Goal: Transaction & Acquisition: Purchase product/service

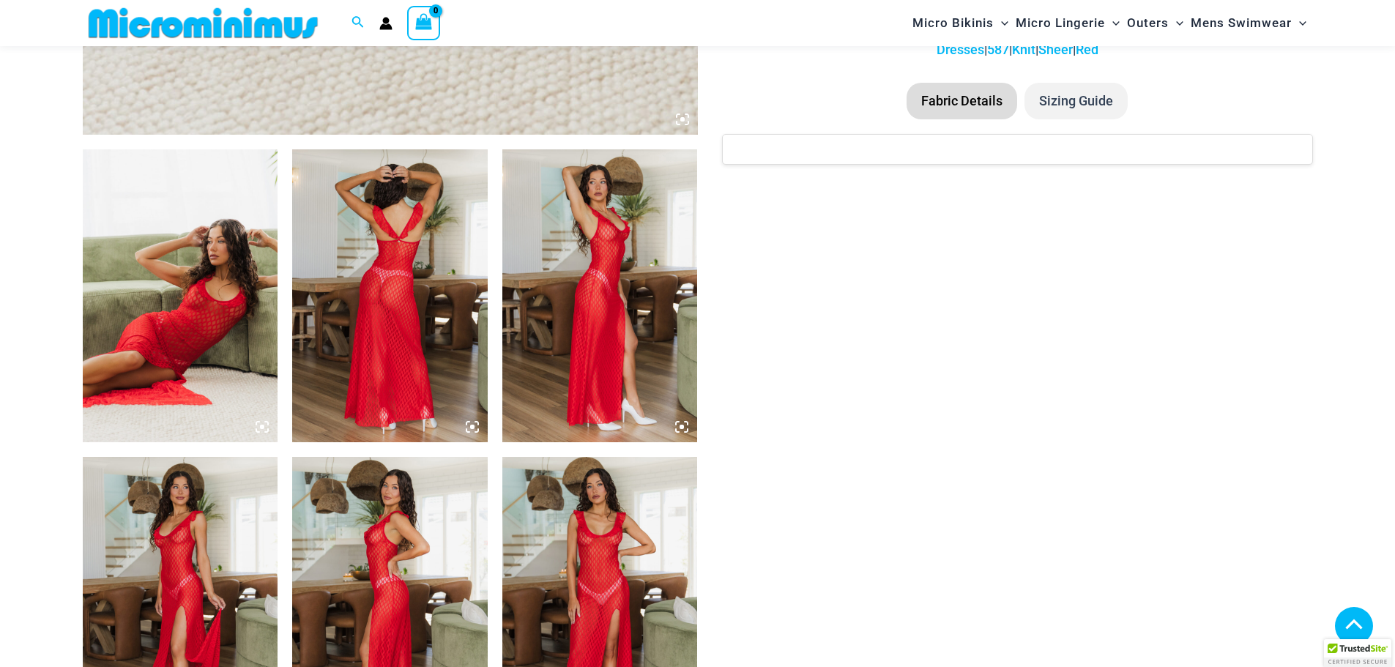
scroll to position [940, 0]
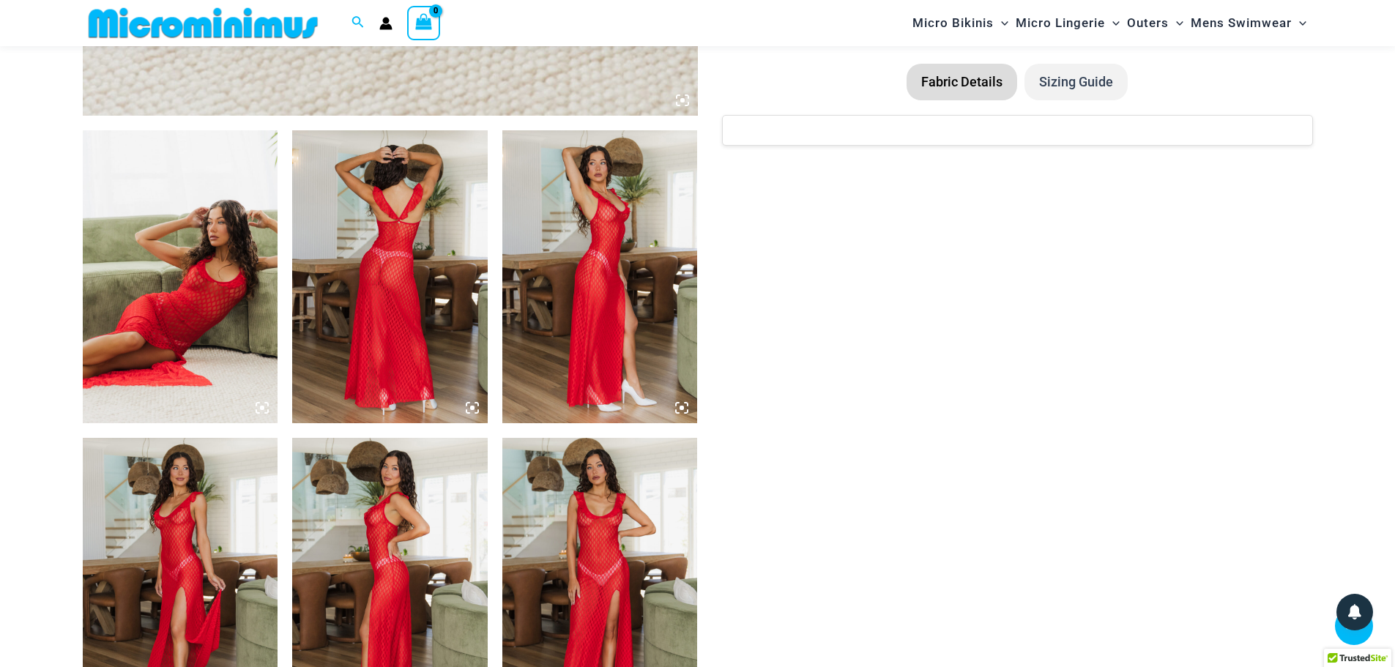
click at [612, 538] on img at bounding box center [599, 584] width 195 height 293
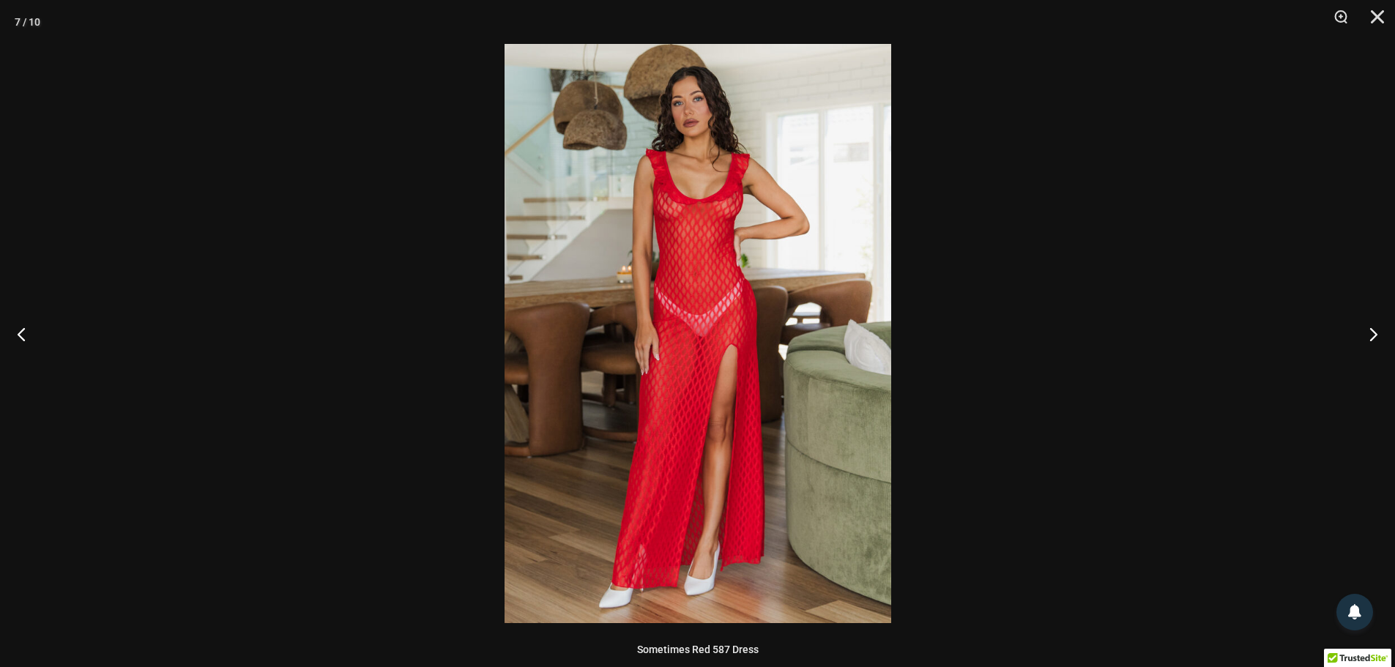
click at [688, 225] on img at bounding box center [697, 333] width 387 height 579
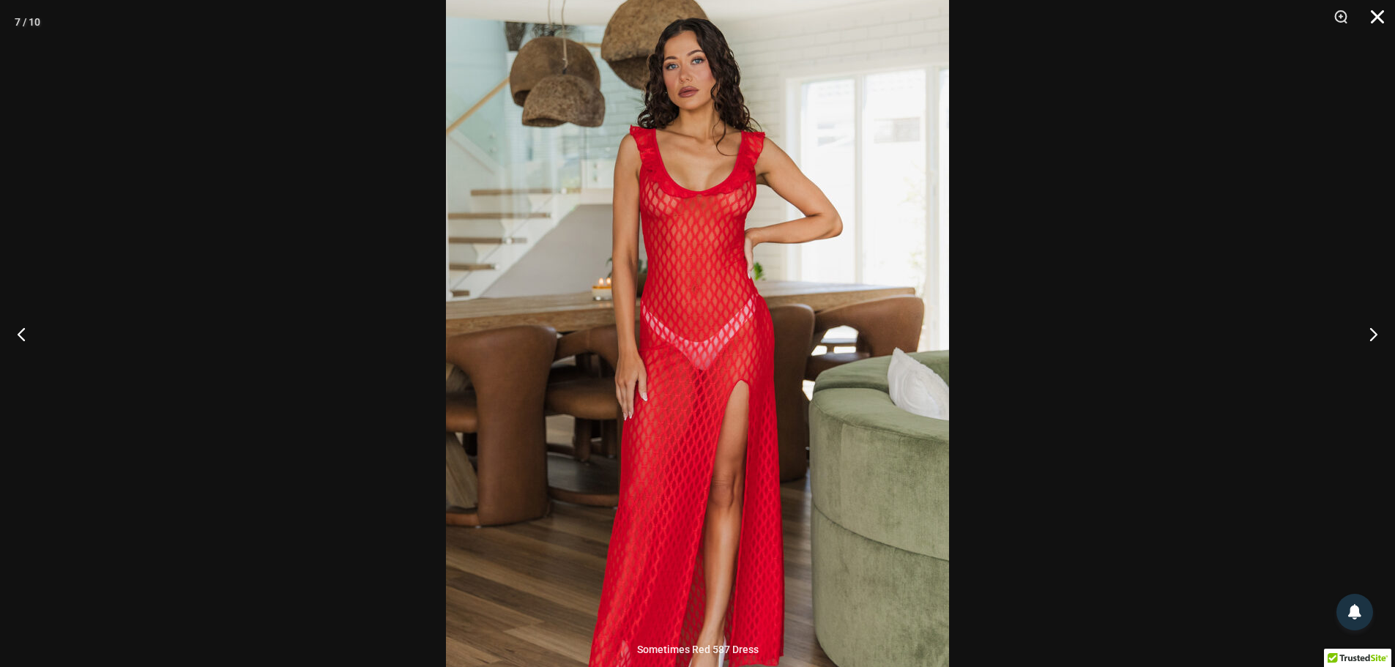
click at [1377, 14] on button "Close" at bounding box center [1372, 22] width 37 height 44
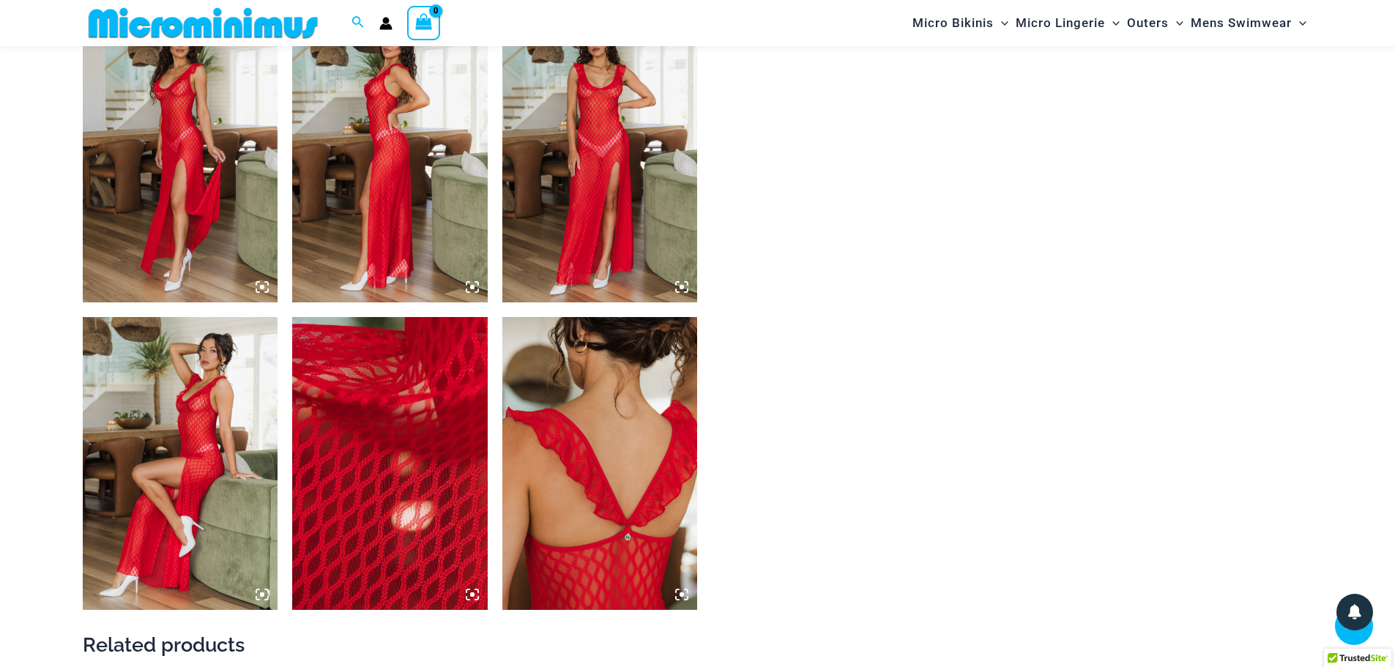
scroll to position [1379, 0]
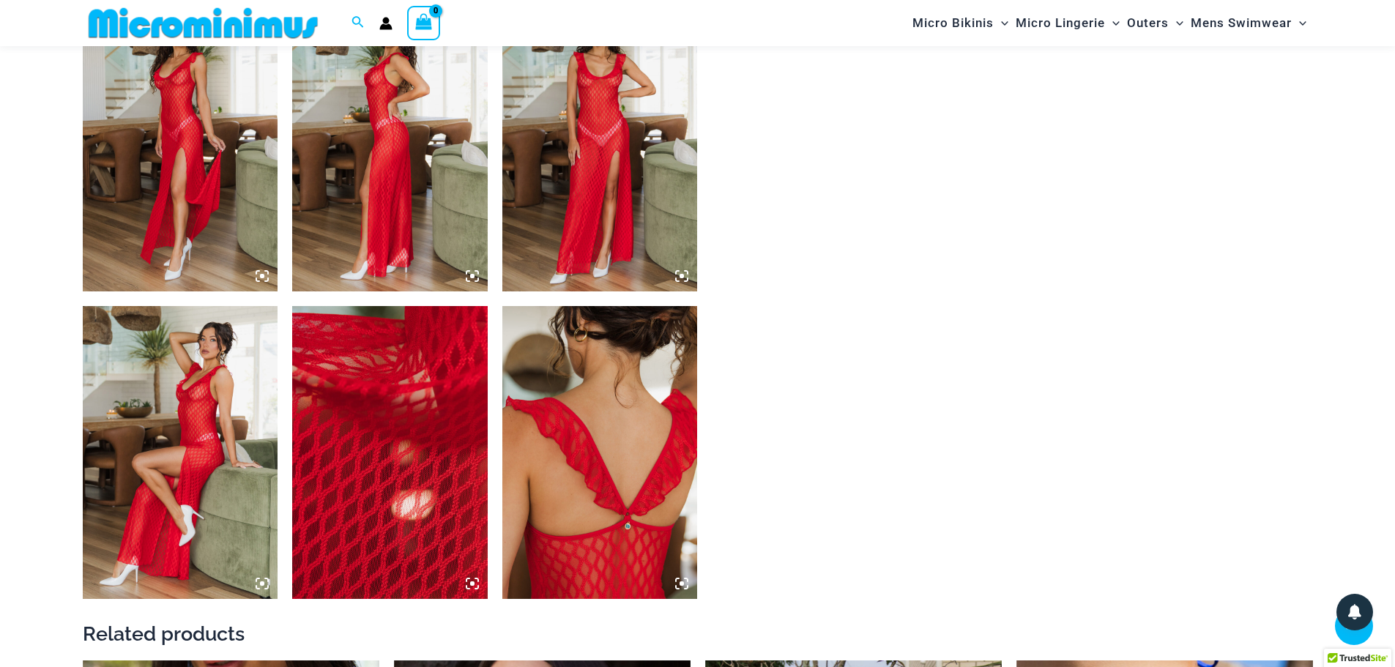
click at [198, 396] on img at bounding box center [180, 452] width 195 height 293
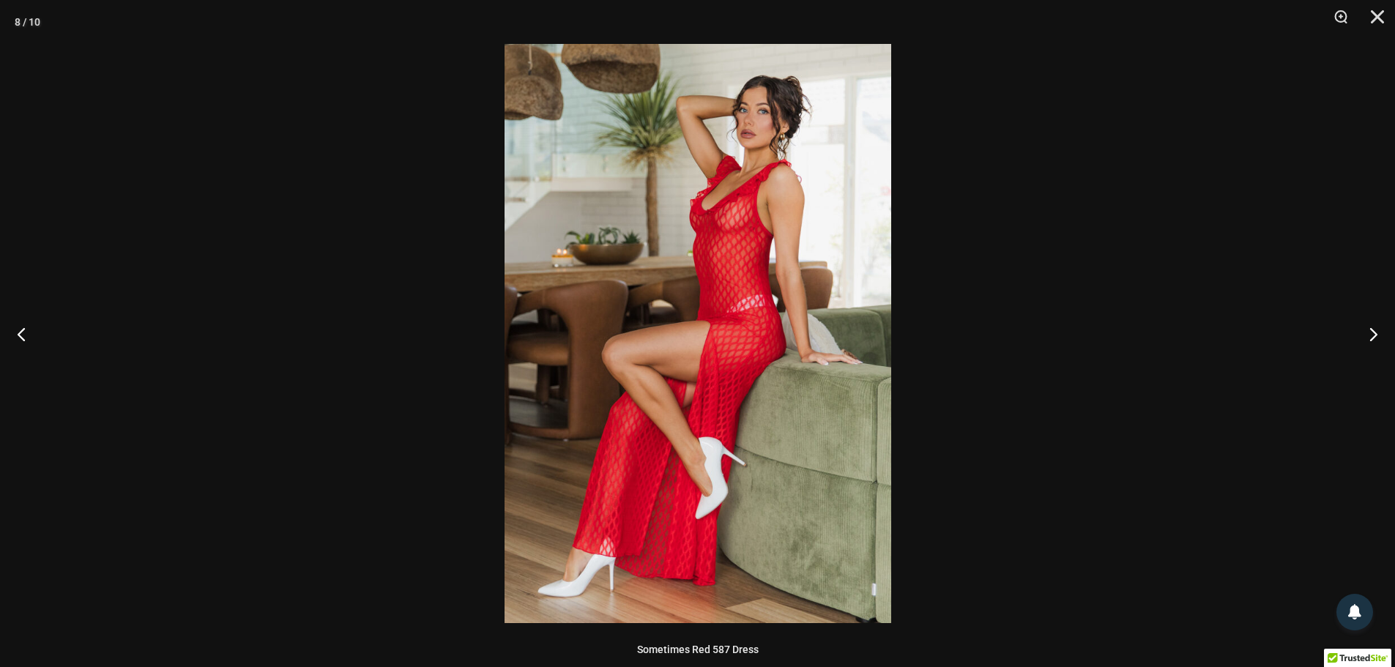
click at [729, 215] on img at bounding box center [697, 333] width 387 height 579
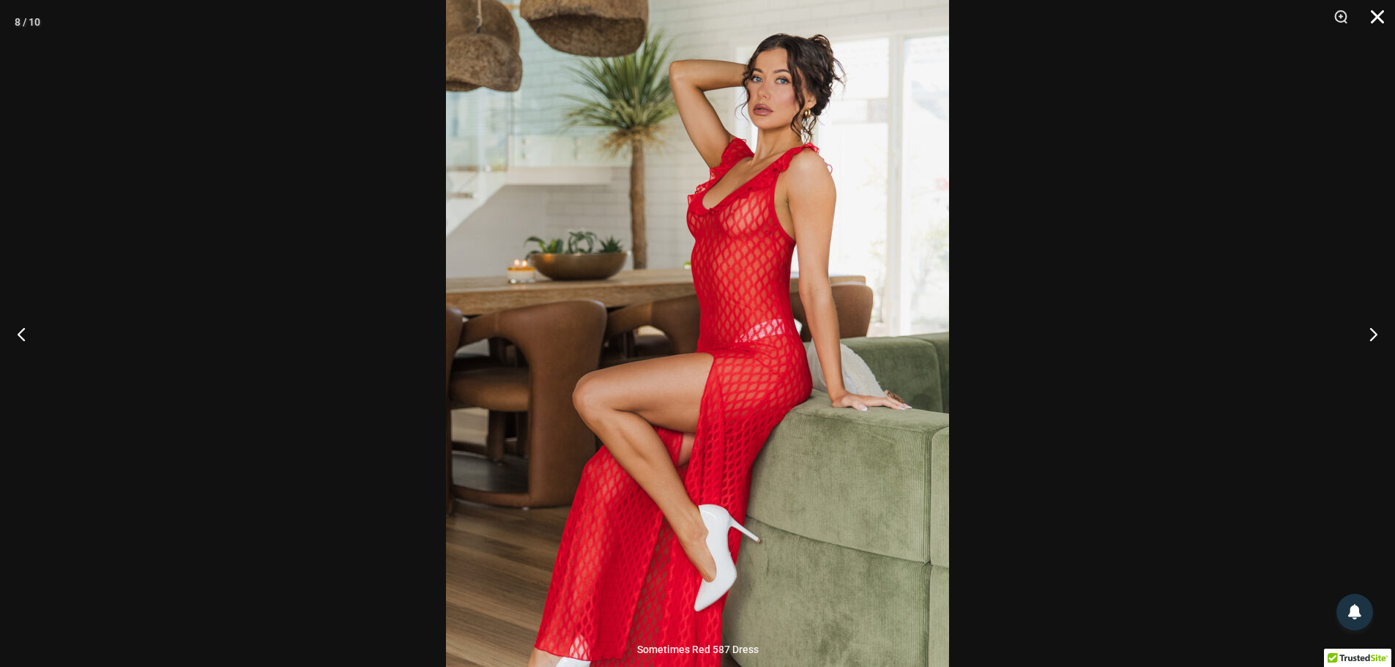
click at [1379, 20] on button "Close" at bounding box center [1372, 22] width 37 height 44
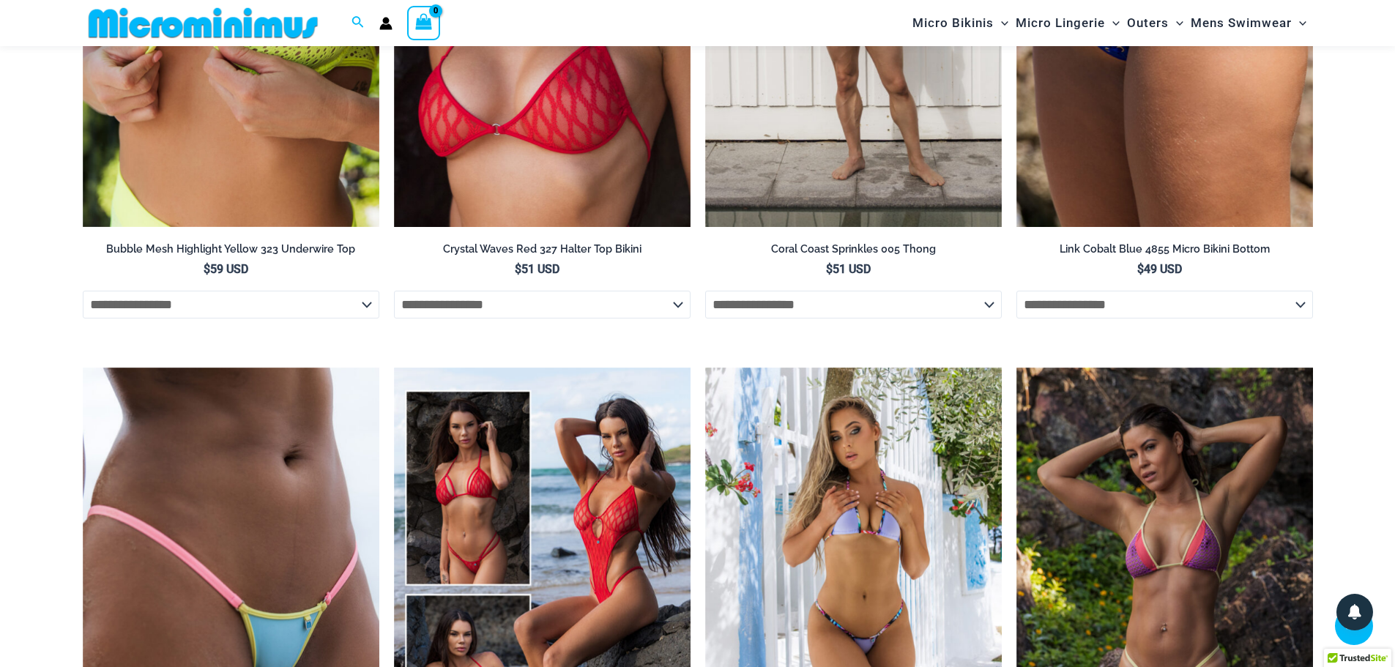
scroll to position [2038, 0]
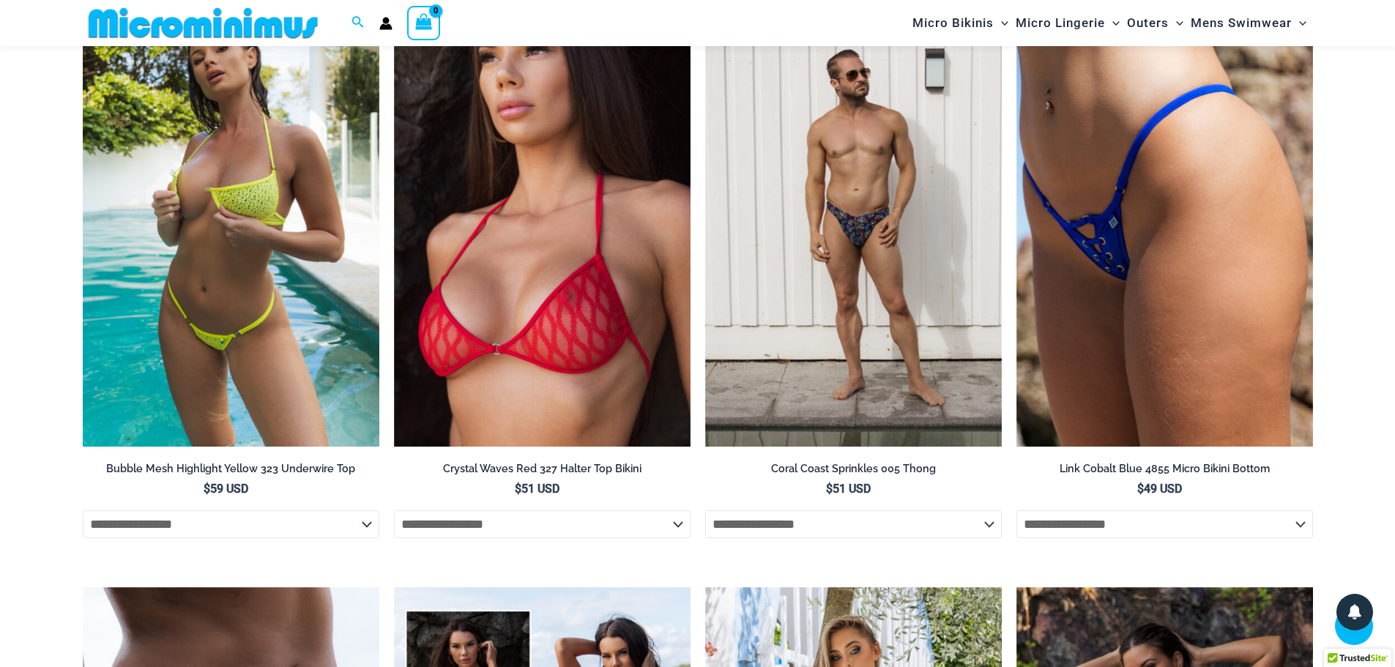
click at [269, 152] on img at bounding box center [231, 223] width 297 height 445
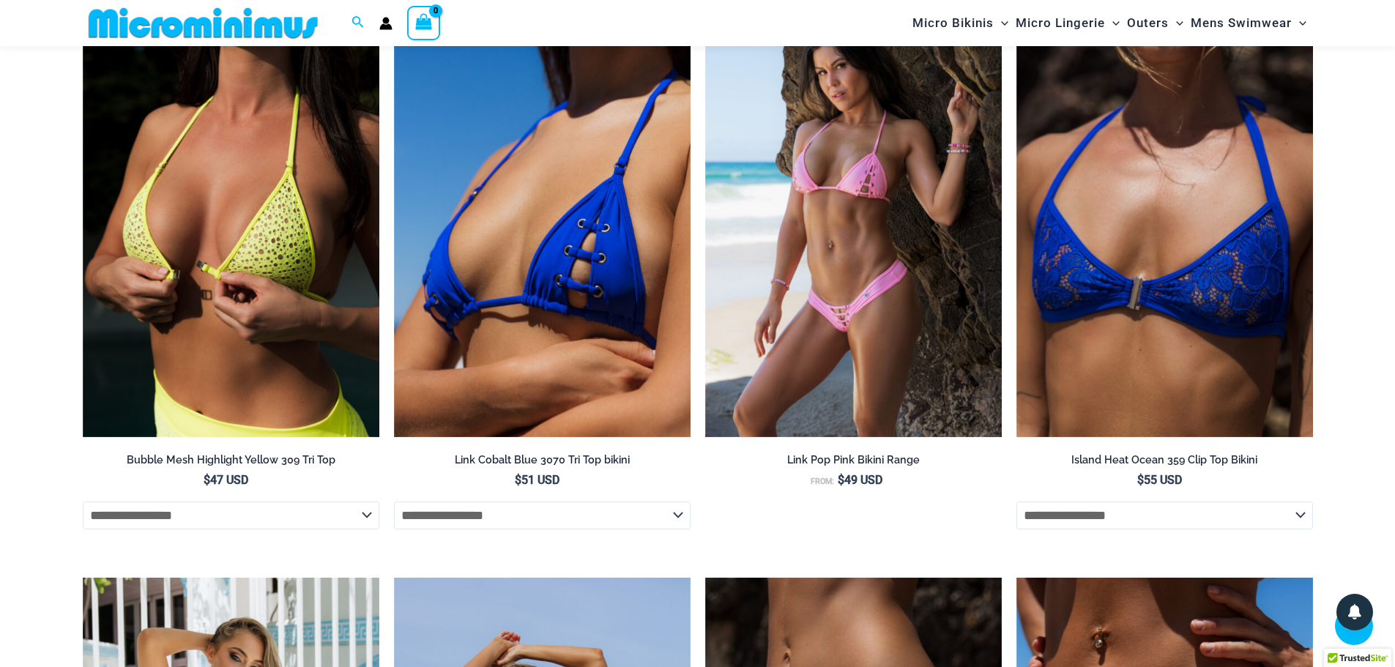
scroll to position [2915, 0]
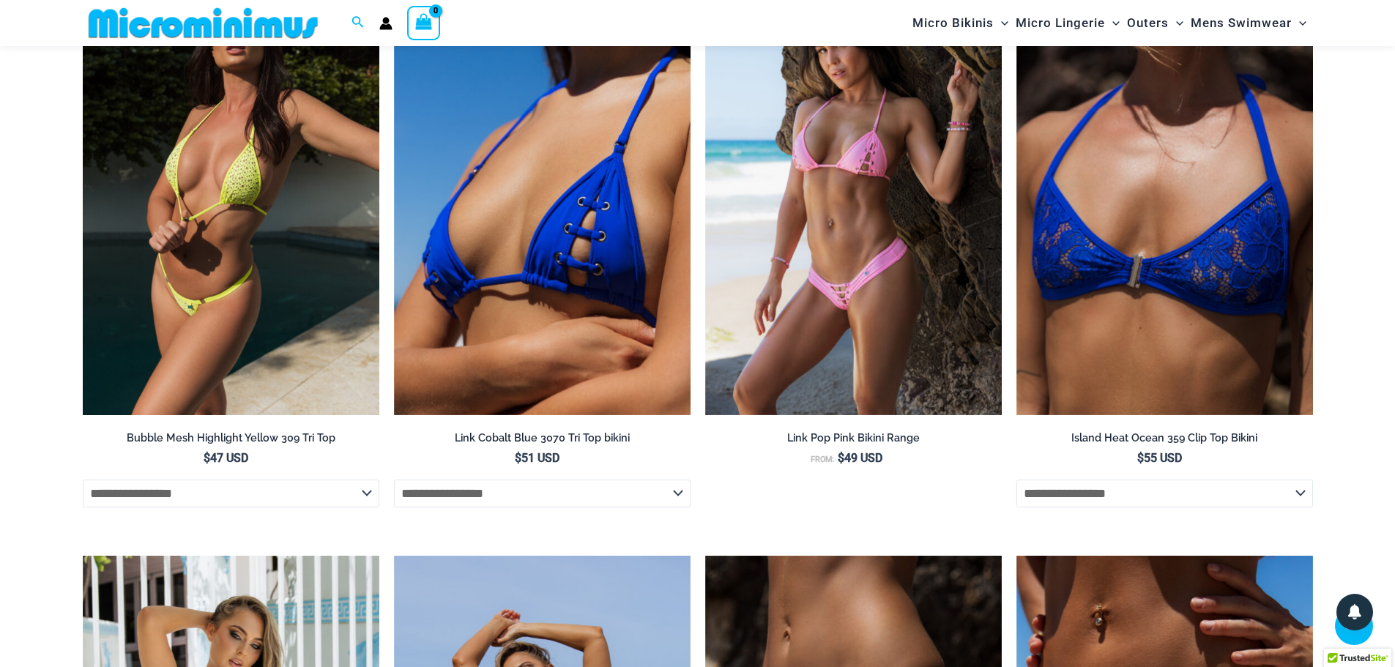
click at [300, 215] on img at bounding box center [231, 193] width 297 height 445
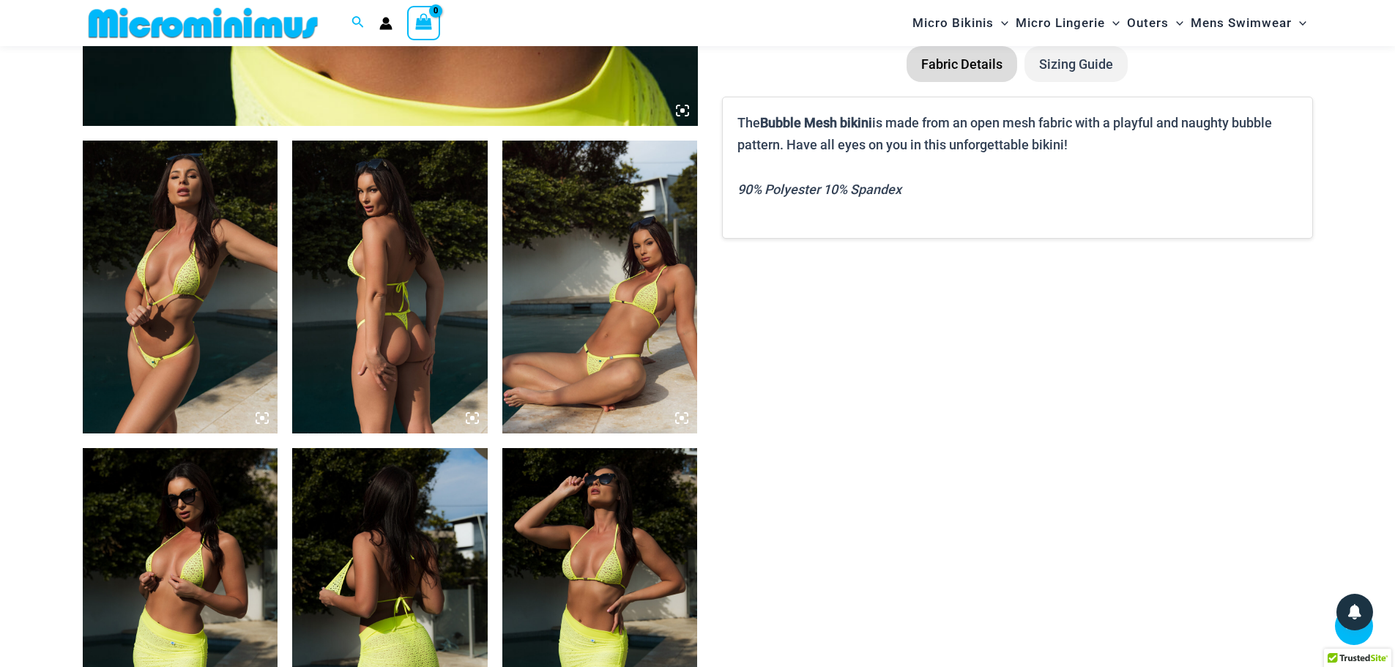
scroll to position [939, 0]
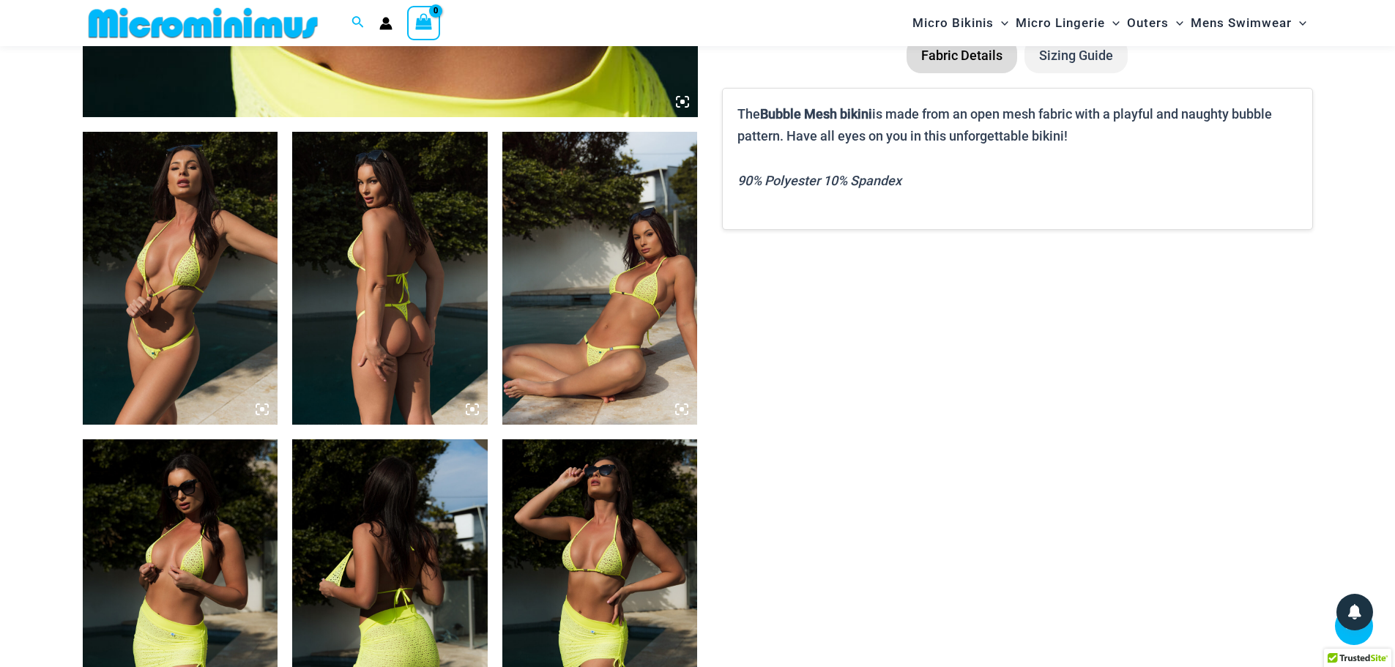
click at [429, 256] on img at bounding box center [389, 278] width 195 height 293
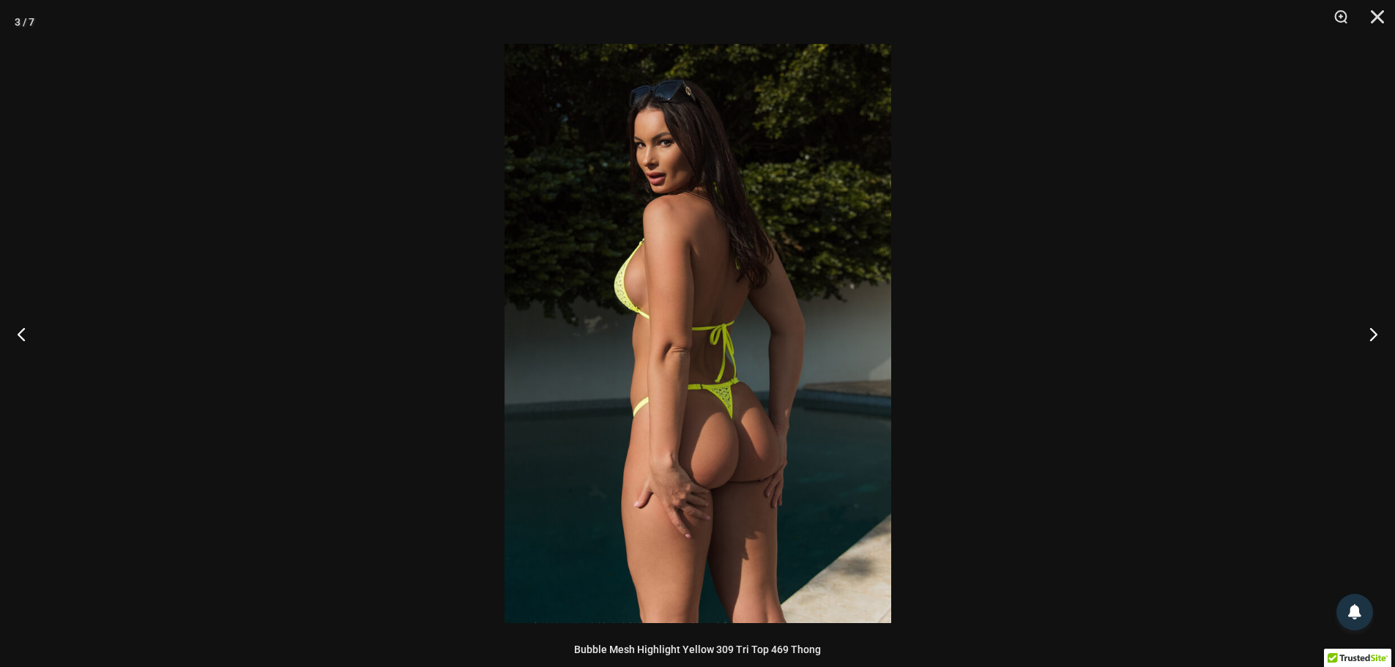
click at [732, 439] on img at bounding box center [697, 333] width 387 height 579
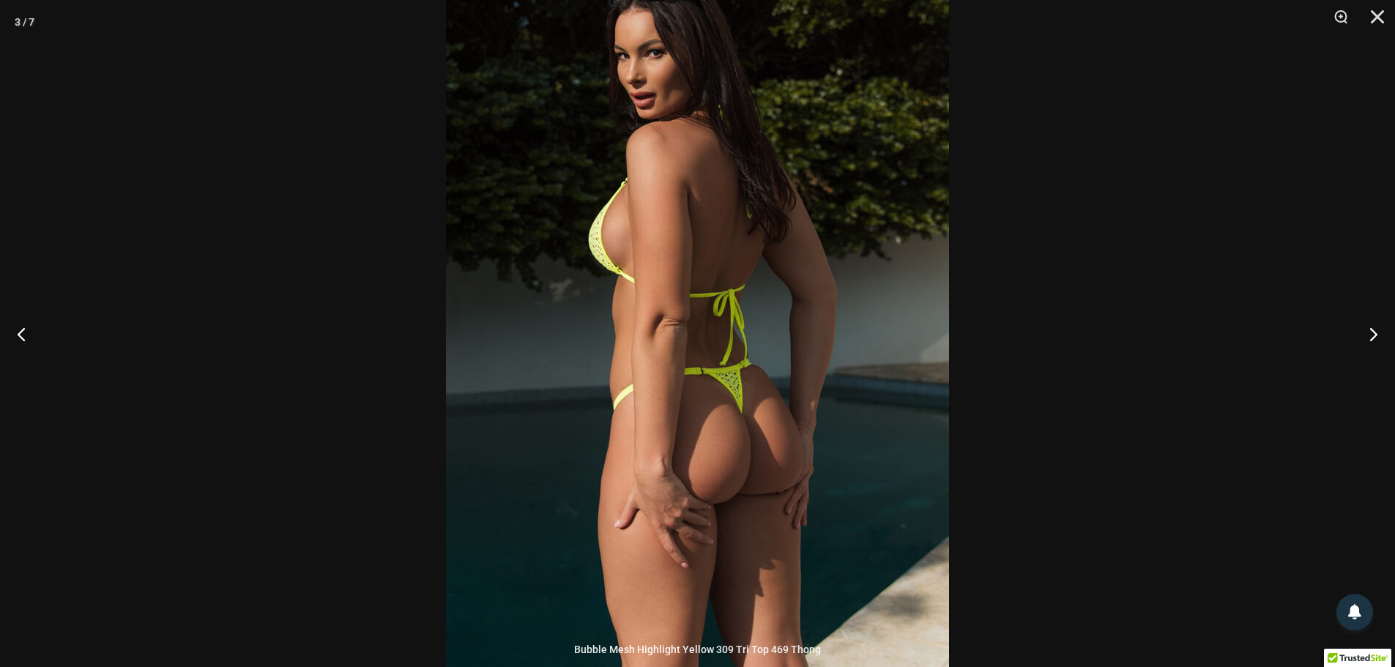
click at [782, 442] on img at bounding box center [697, 302] width 503 height 754
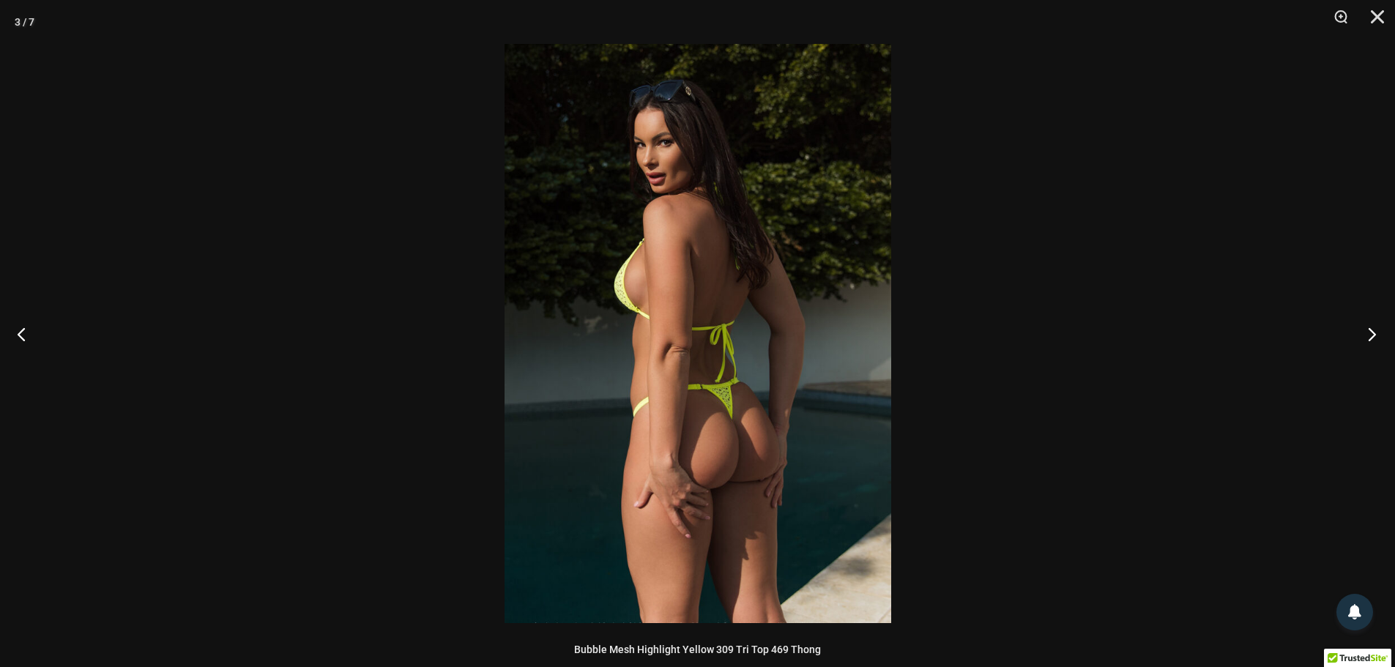
click at [1366, 324] on button "Next" at bounding box center [1367, 333] width 55 height 73
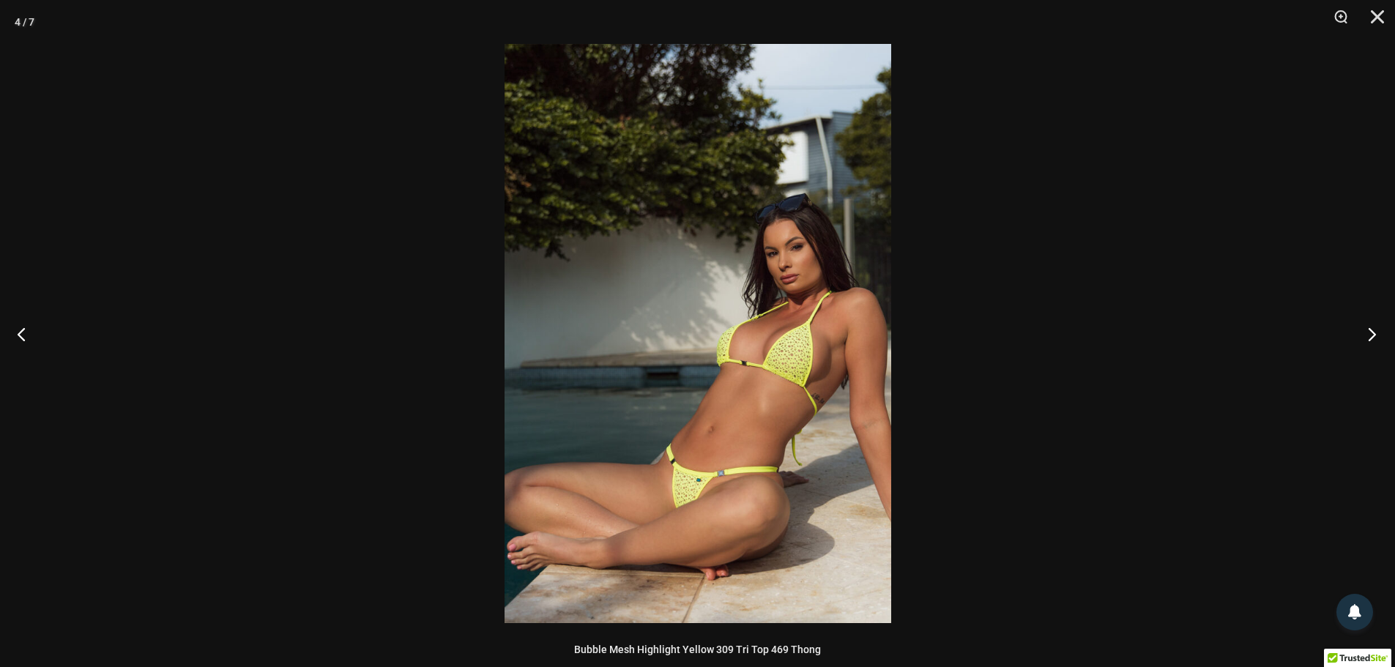
click at [1366, 324] on button "Next" at bounding box center [1367, 333] width 55 height 73
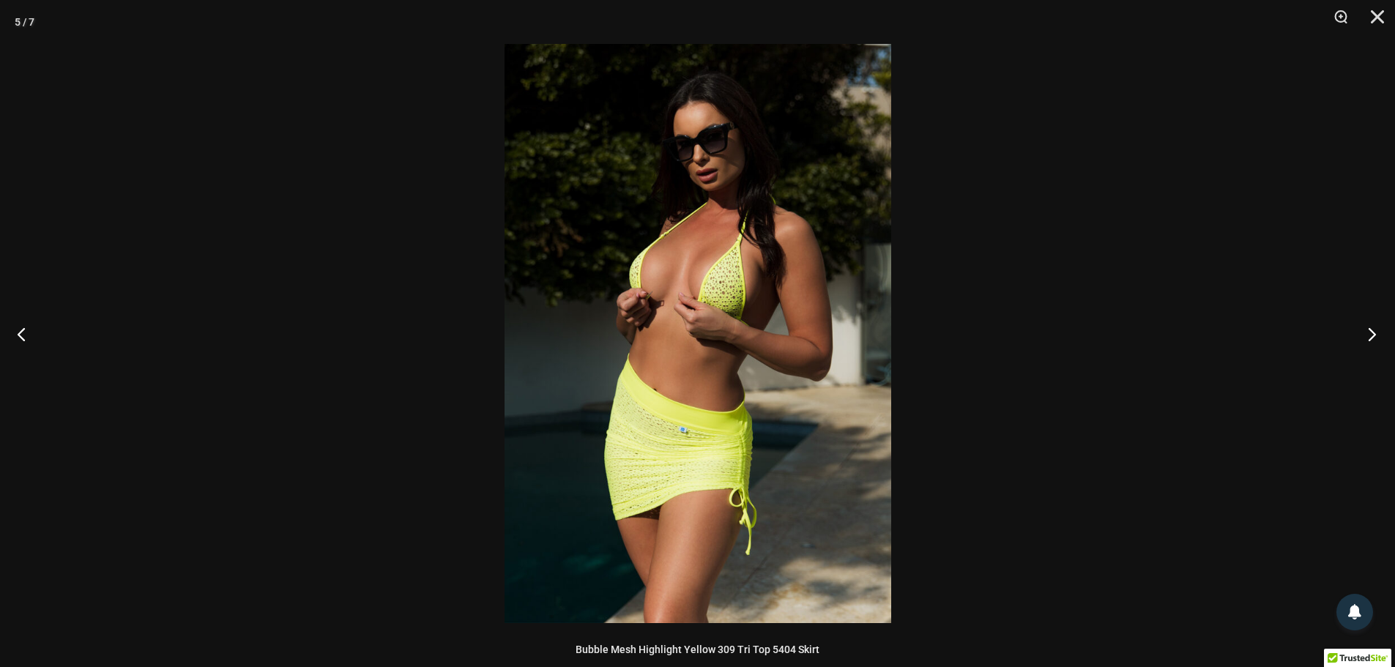
click at [1366, 324] on button "Next" at bounding box center [1367, 333] width 55 height 73
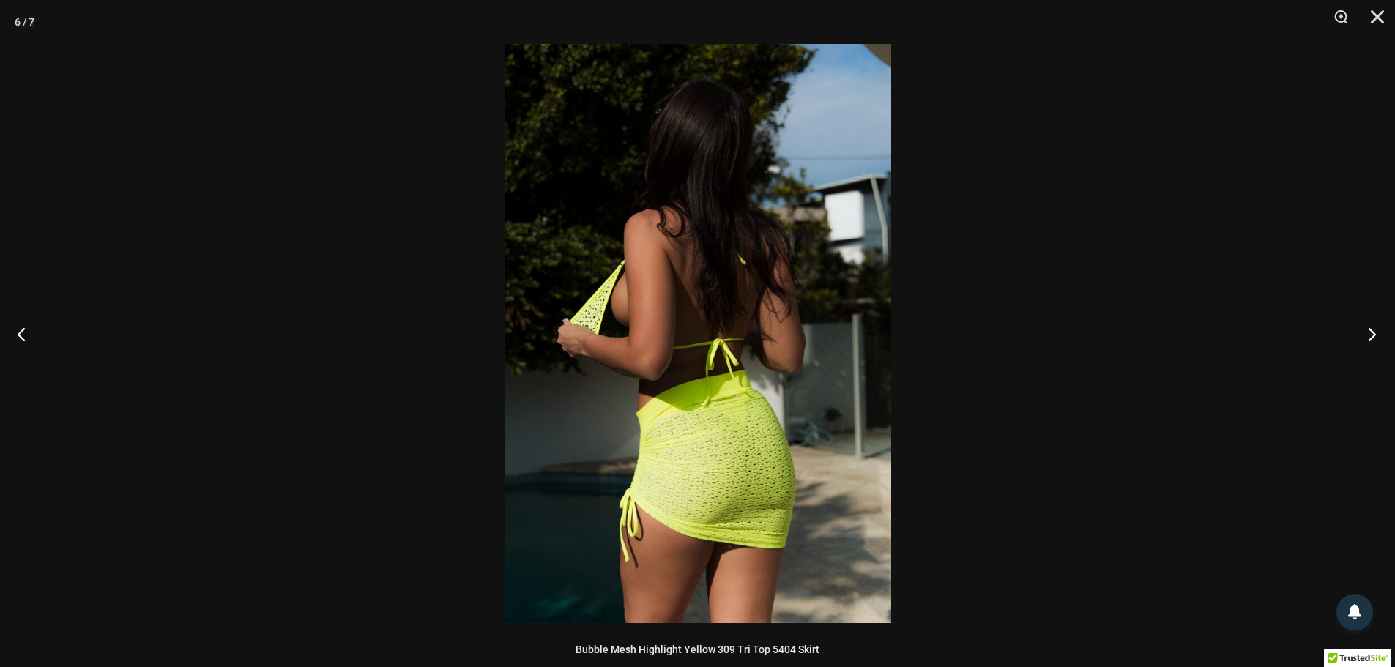
click at [1366, 324] on button "Next" at bounding box center [1367, 333] width 55 height 73
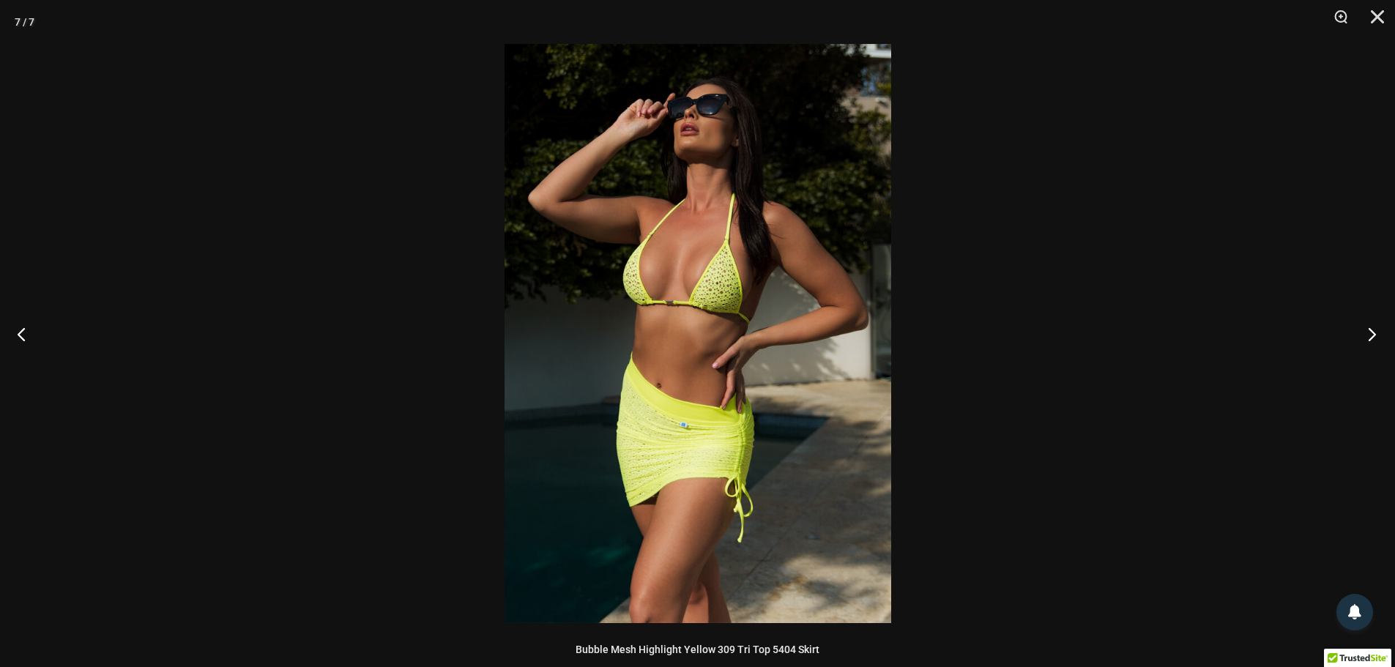
click at [1366, 324] on button "Next" at bounding box center [1367, 333] width 55 height 73
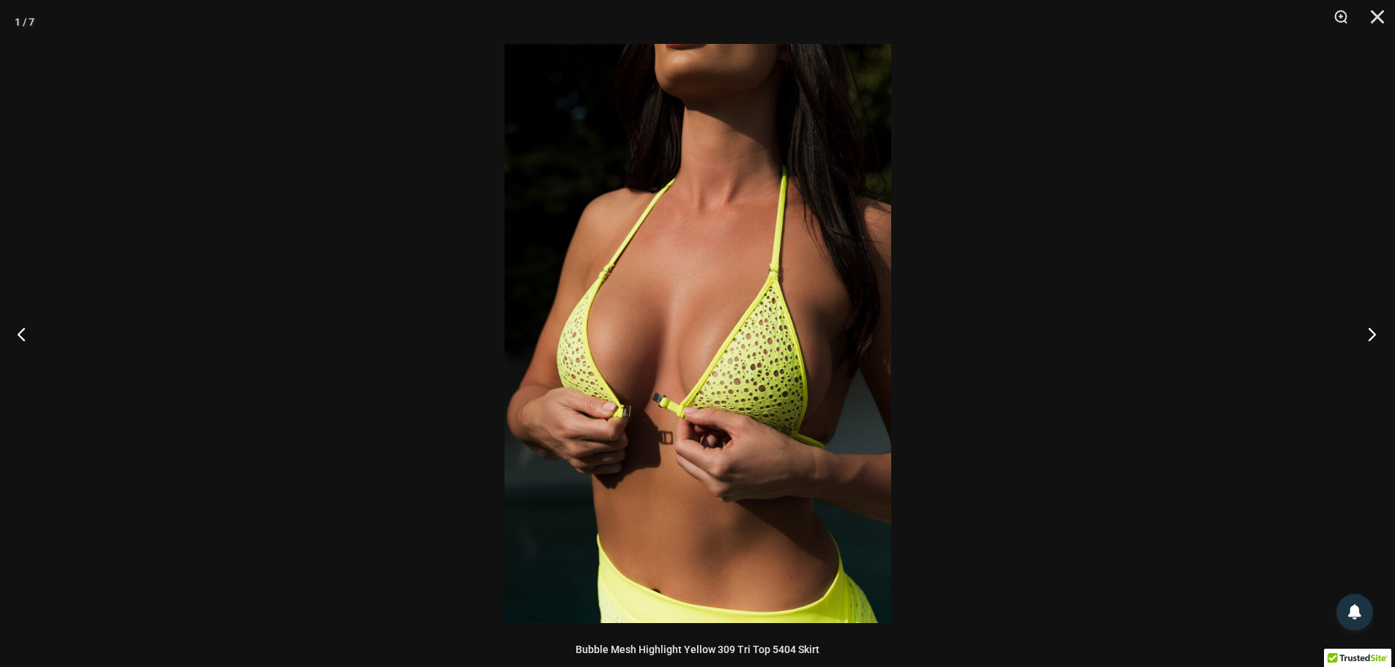
click at [1366, 324] on button "Next" at bounding box center [1367, 333] width 55 height 73
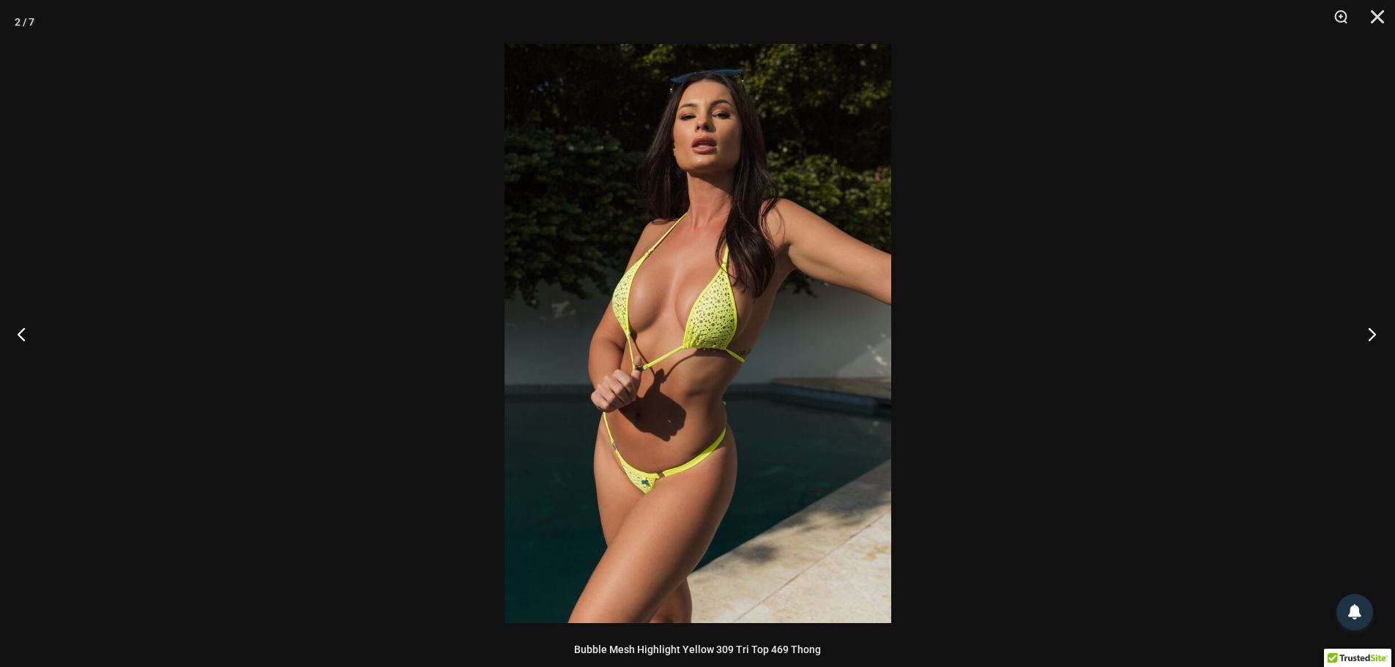
click at [1366, 324] on button "Next" at bounding box center [1367, 333] width 55 height 73
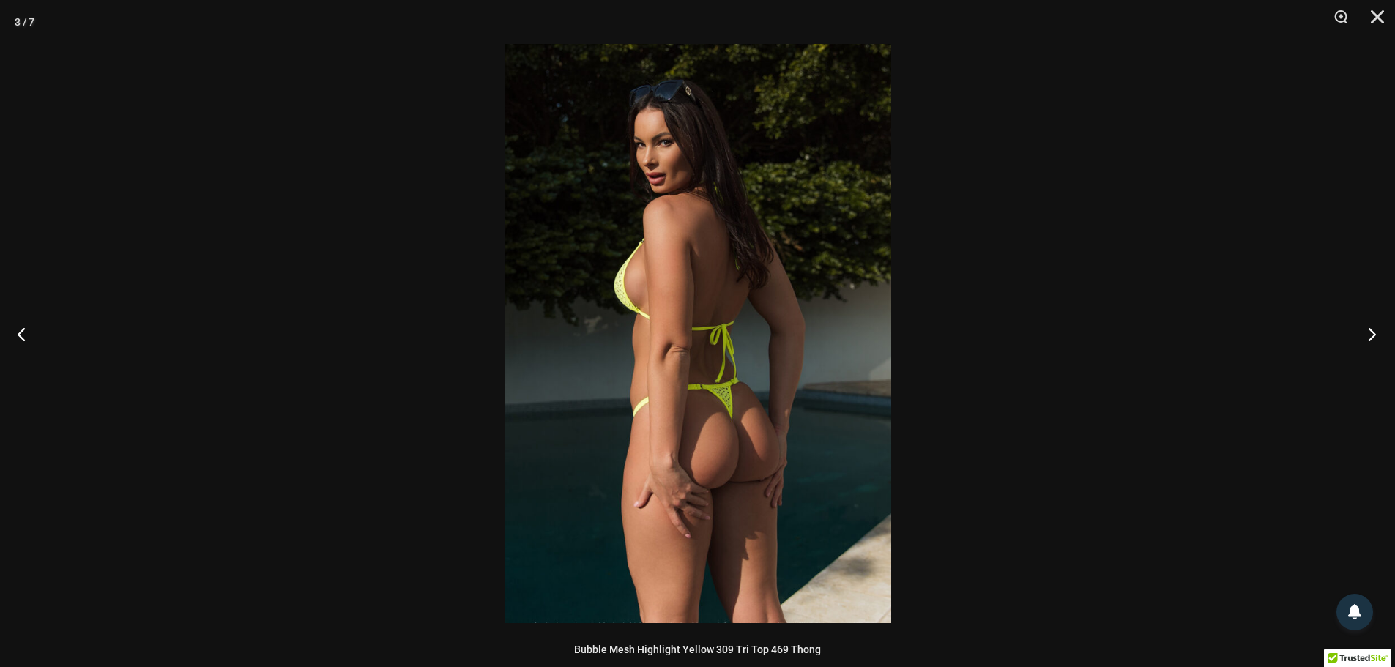
click at [1366, 324] on button "Next" at bounding box center [1367, 333] width 55 height 73
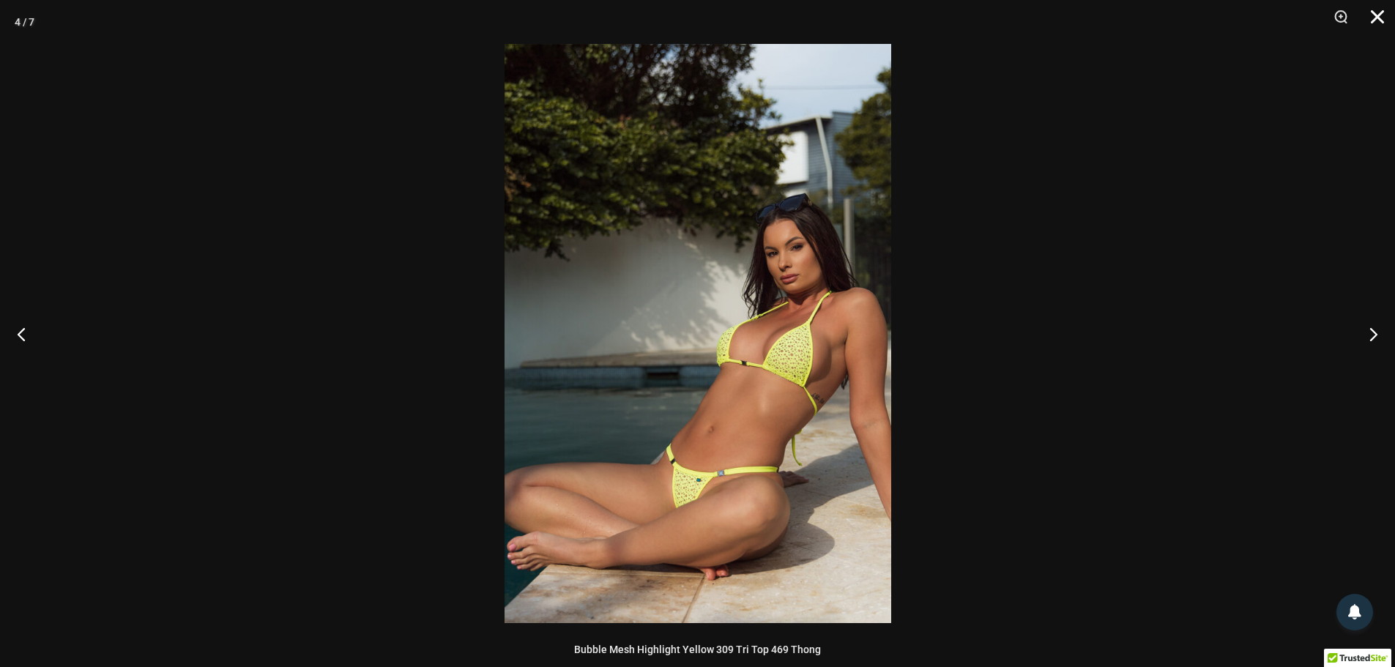
click at [1382, 10] on button "Close" at bounding box center [1372, 22] width 37 height 44
